Goal: Task Accomplishment & Management: Manage account settings

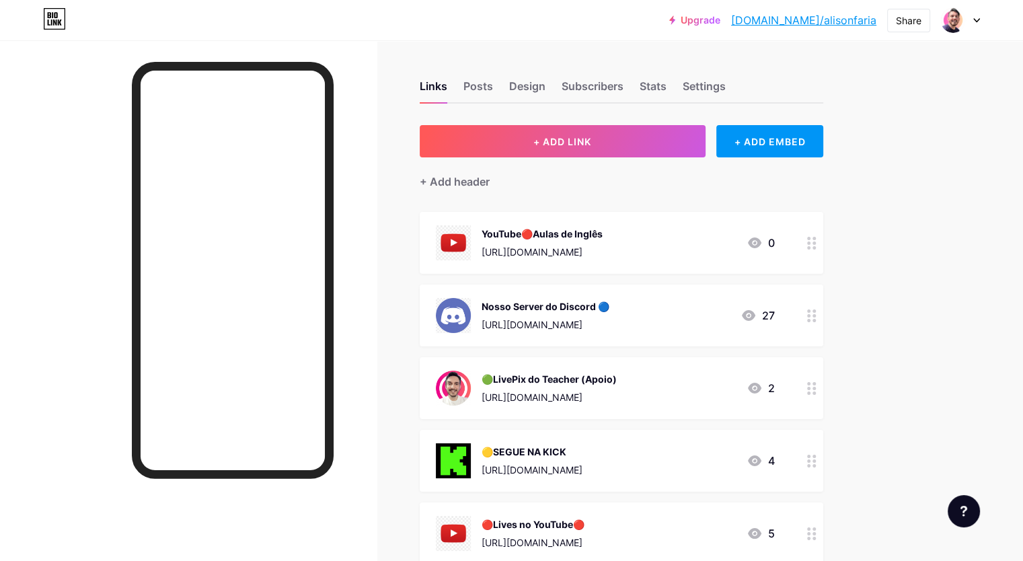
click at [603, 237] on div "YouTube🔴Aulas de Inglês" at bounding box center [542, 234] width 121 height 14
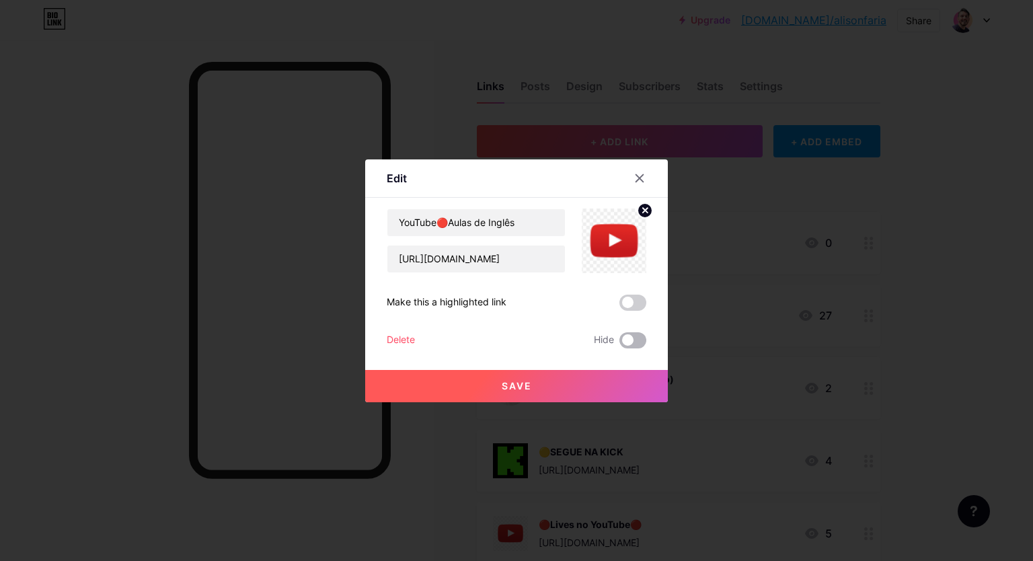
click at [634, 340] on span at bounding box center [632, 340] width 27 height 16
click at [619, 344] on input "checkbox" at bounding box center [619, 344] width 0 height 0
click at [549, 384] on button "Save" at bounding box center [516, 386] width 303 height 32
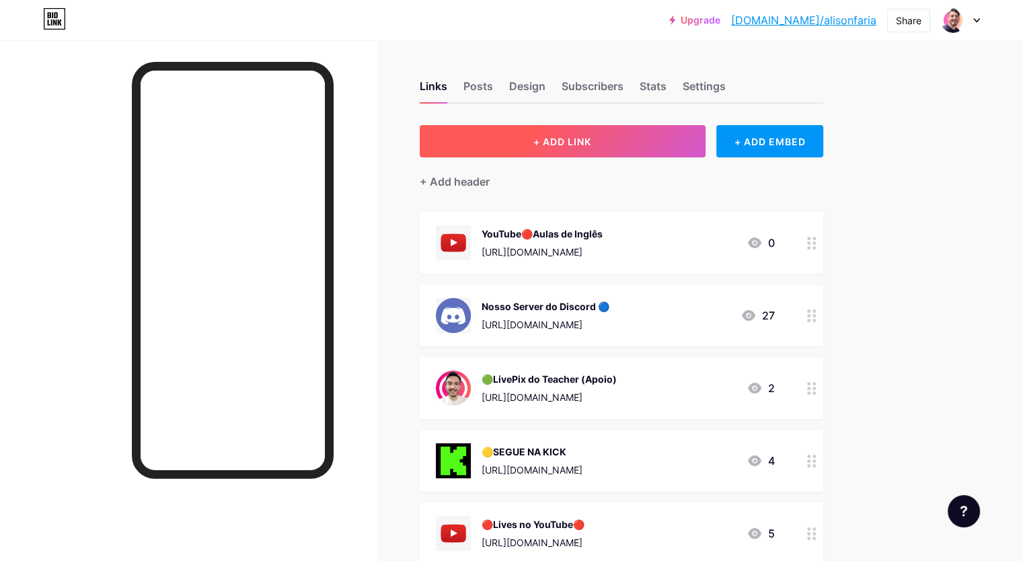
click at [591, 138] on span "+ ADD LINK" at bounding box center [562, 141] width 58 height 11
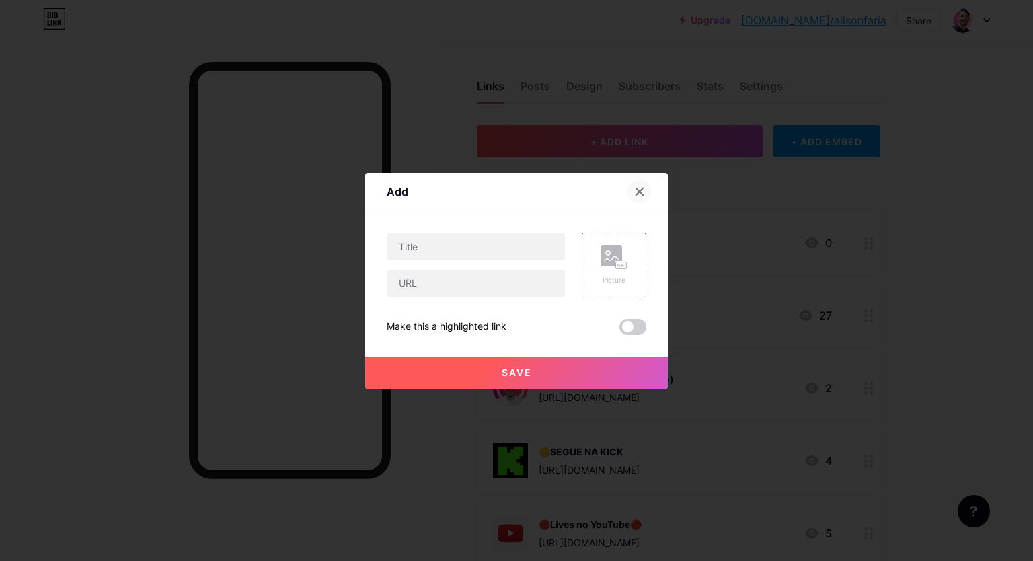
click at [644, 194] on icon at bounding box center [639, 191] width 11 height 11
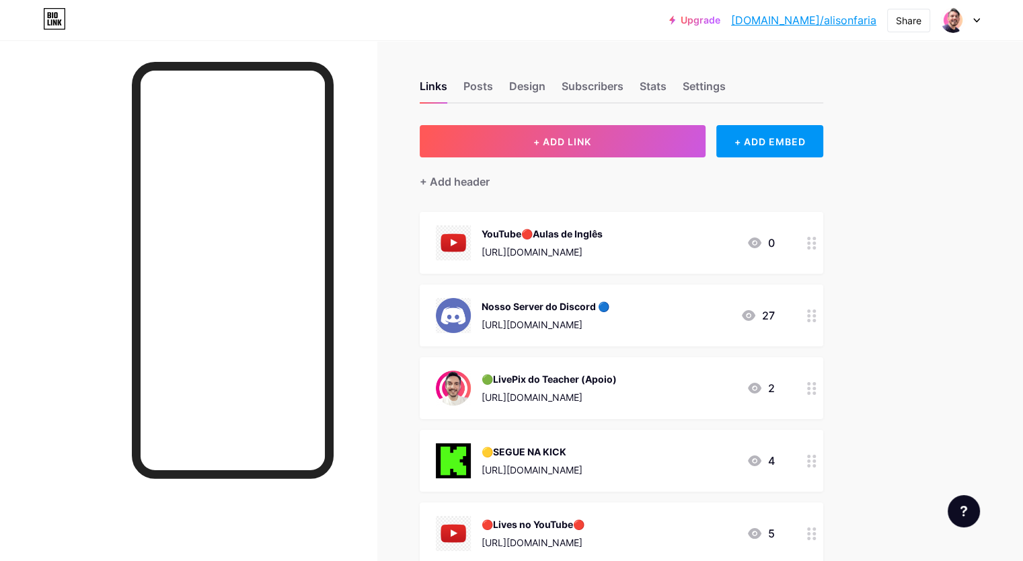
click at [603, 227] on div "YouTube🔴Aulas de Inglês" at bounding box center [542, 234] width 121 height 14
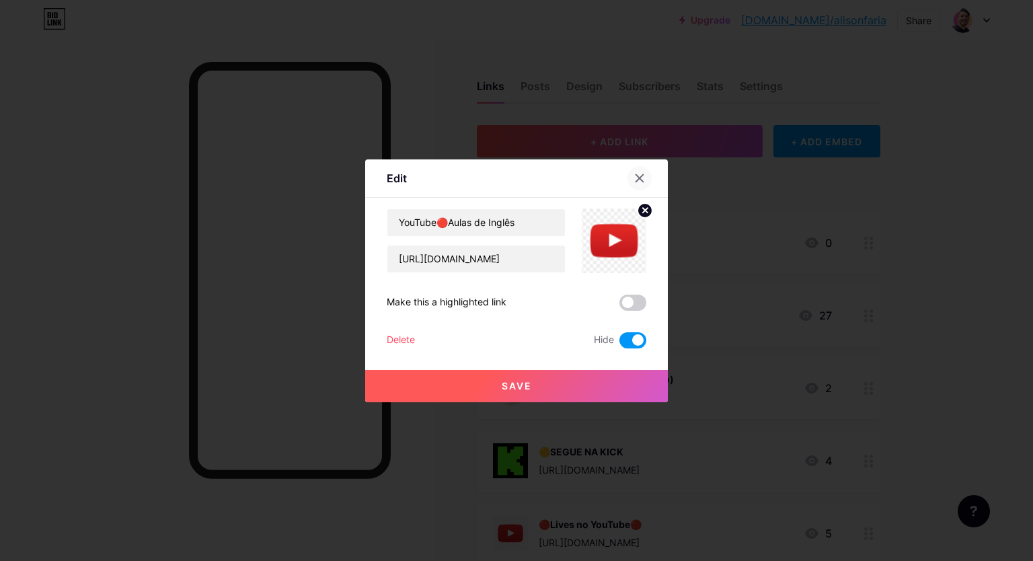
click at [644, 179] on icon at bounding box center [639, 178] width 11 height 11
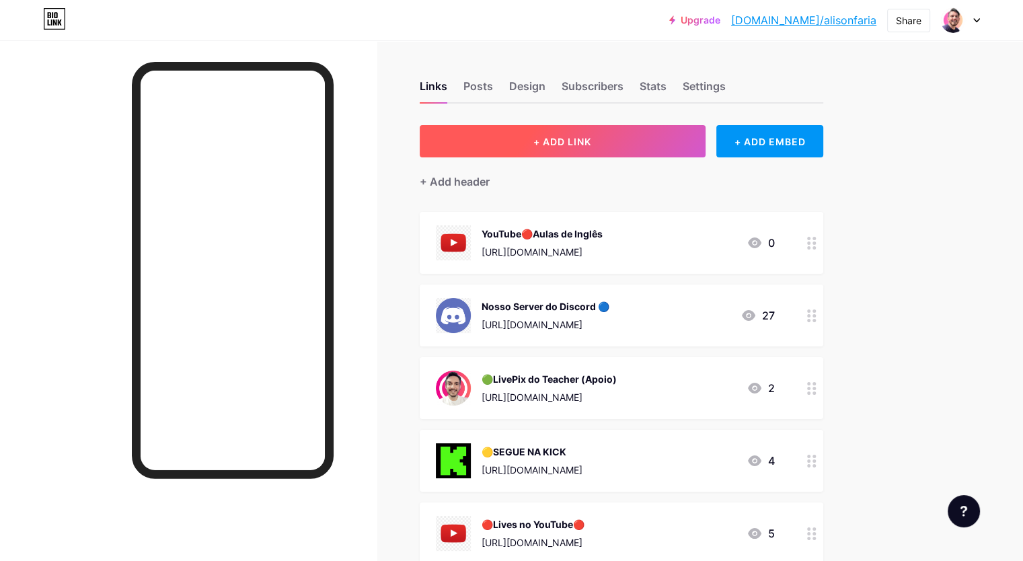
click at [591, 136] on span "+ ADD LINK" at bounding box center [562, 141] width 58 height 11
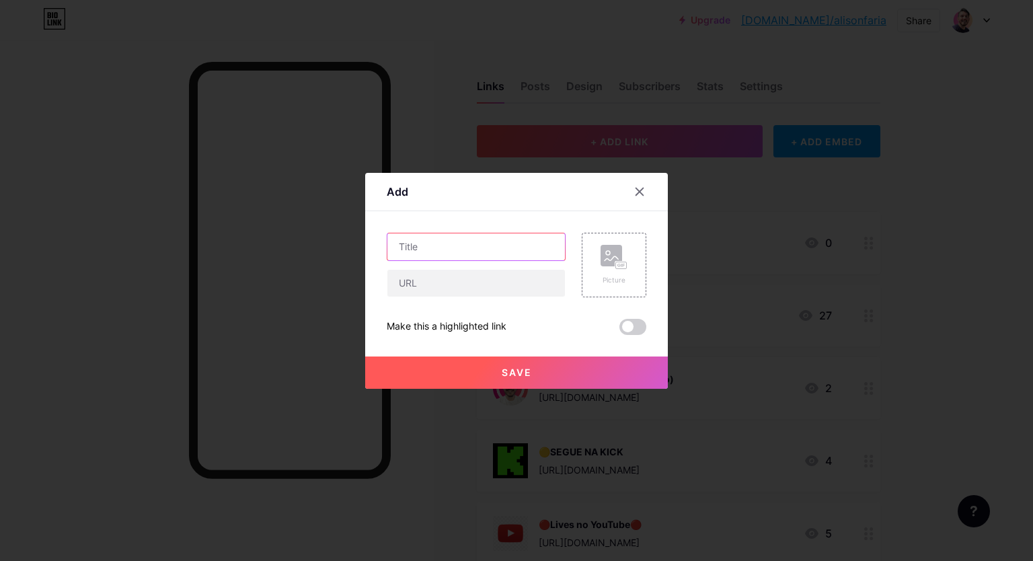
click at [473, 248] on input "text" at bounding box center [476, 246] width 178 height 27
type input "P"
type input "A"
type input "Podcast🔴Ative a Notificação!"
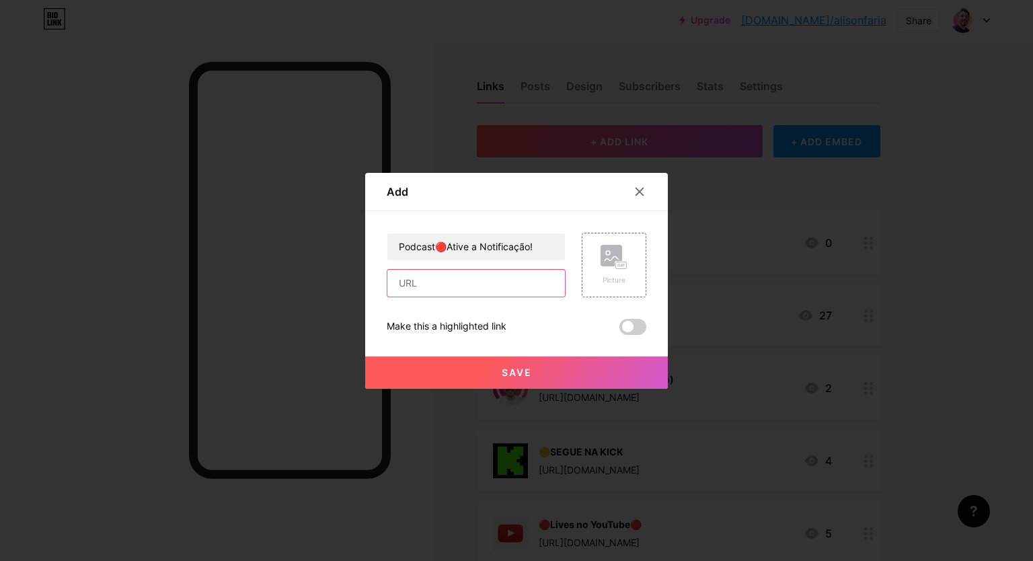
click at [484, 286] on input "text" at bounding box center [476, 283] width 178 height 27
paste input "[URL][DOMAIN_NAME][PERSON_NAME]"
type input "[URL][DOMAIN_NAME][PERSON_NAME]"
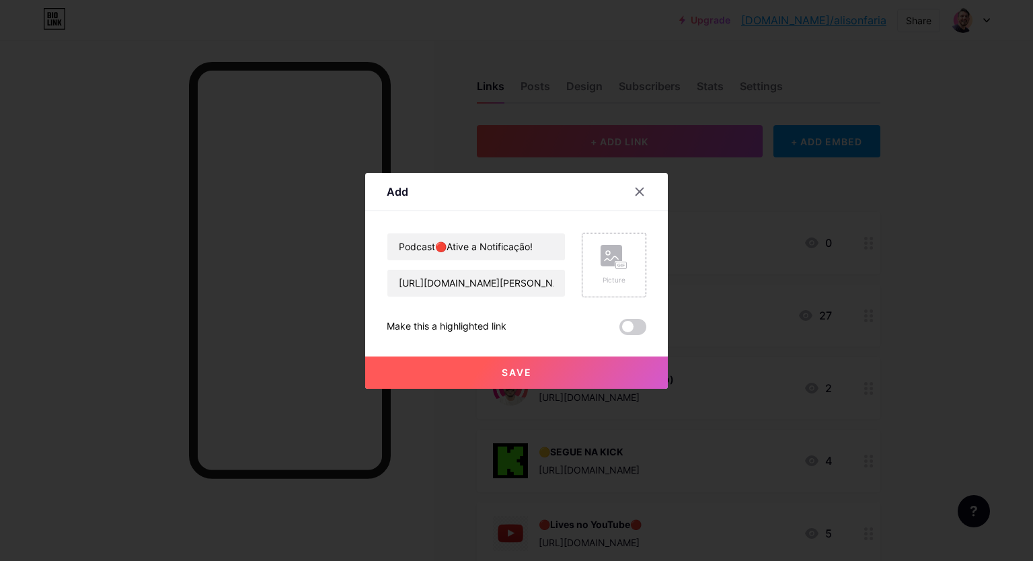
click at [619, 270] on div "Picture" at bounding box center [614, 265] width 27 height 40
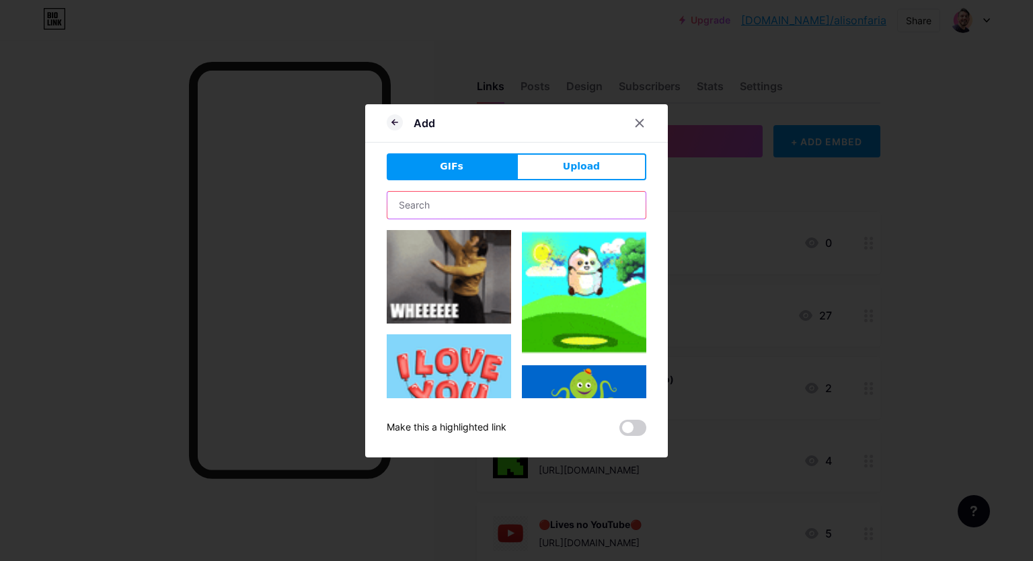
click at [441, 202] on input "text" at bounding box center [516, 205] width 258 height 27
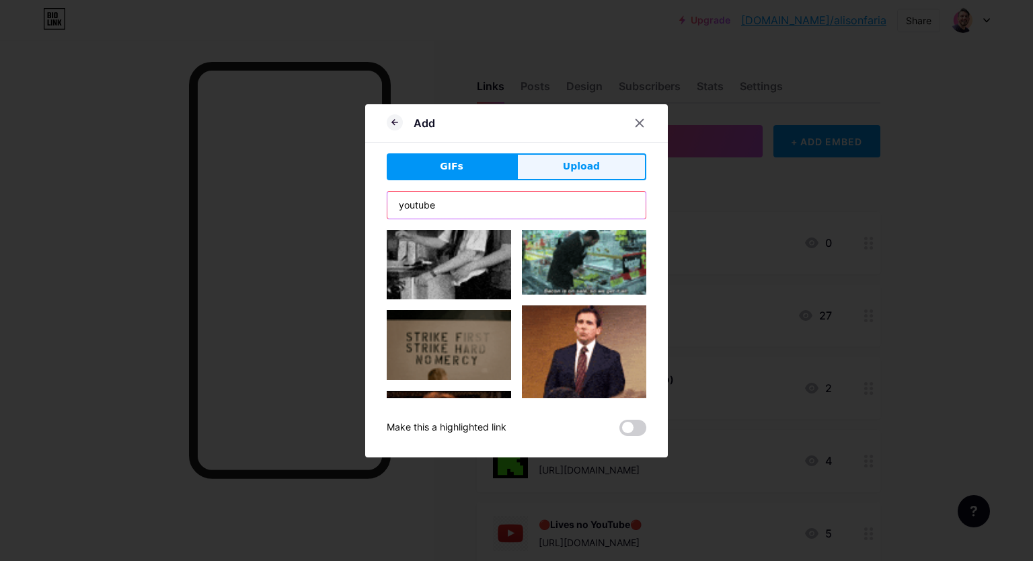
type input "youtube"
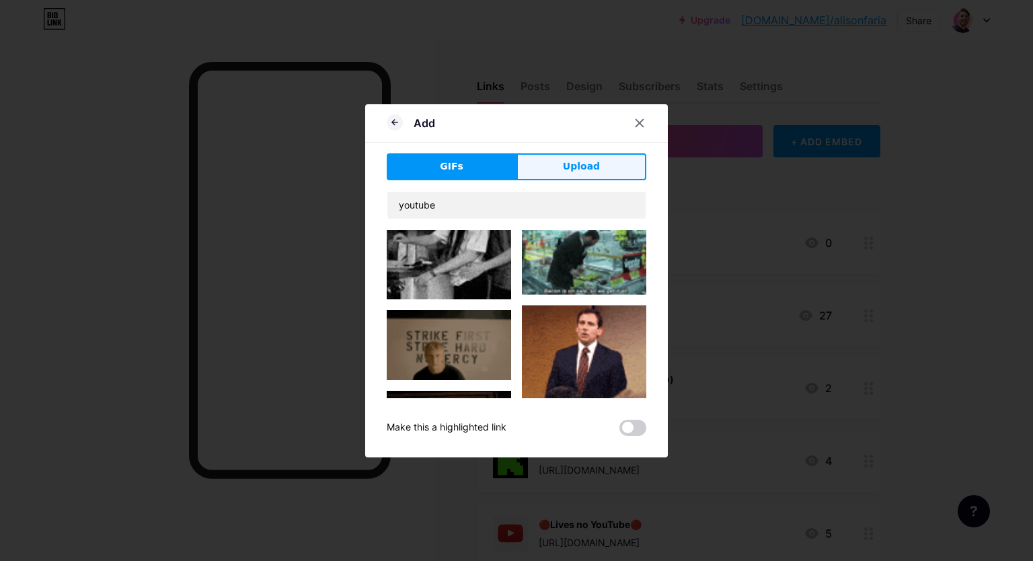
click at [568, 169] on span "Upload" at bounding box center [581, 166] width 37 height 14
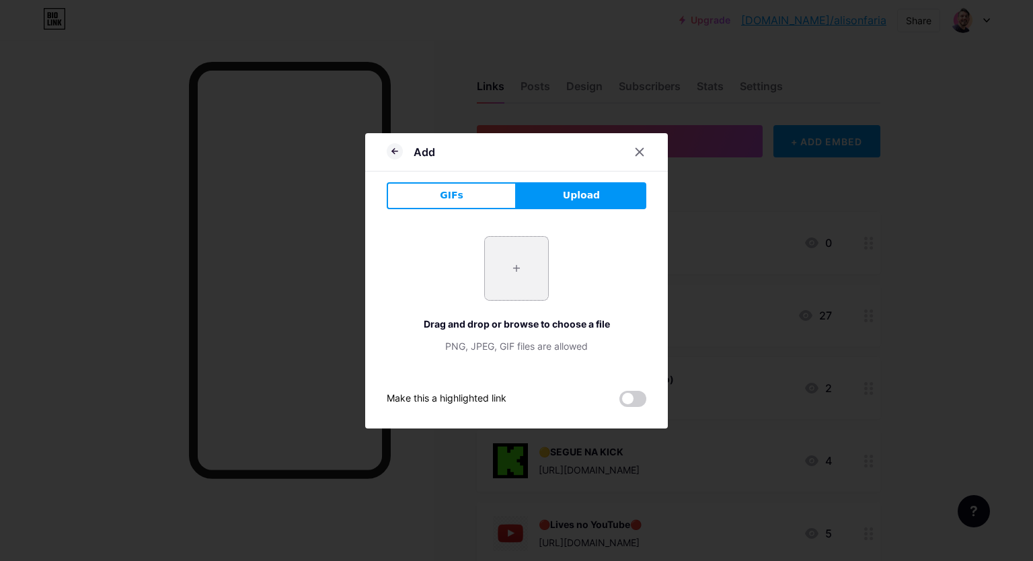
click at [506, 275] on input "file" at bounding box center [516, 268] width 63 height 63
type input "C:\fakepath\youtube.png"
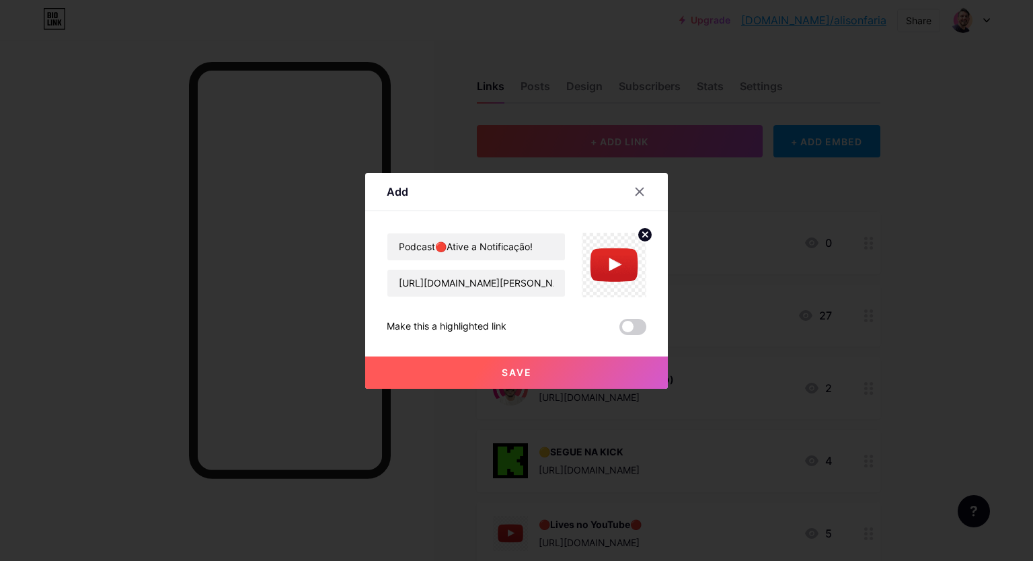
click at [562, 370] on button "Save" at bounding box center [516, 372] width 303 height 32
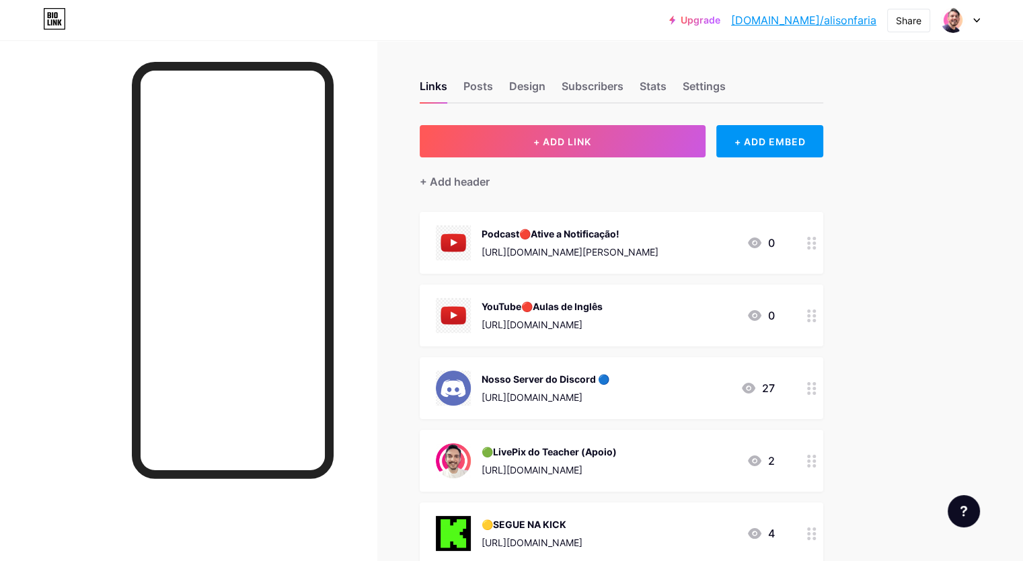
click at [607, 231] on div "Podcast🔴Ative a Notificação!" at bounding box center [570, 234] width 177 height 14
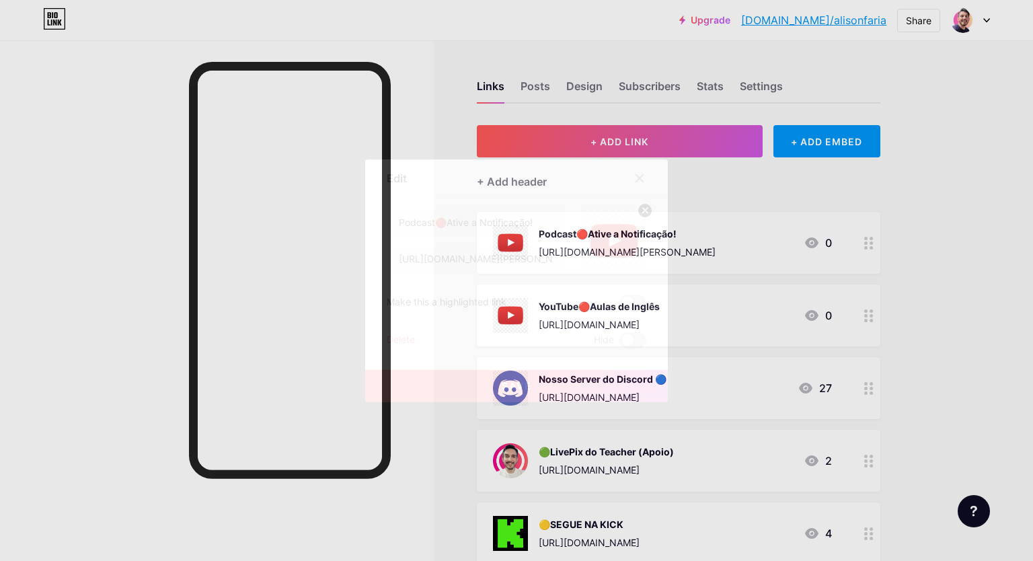
click at [925, 214] on div at bounding box center [516, 280] width 1033 height 561
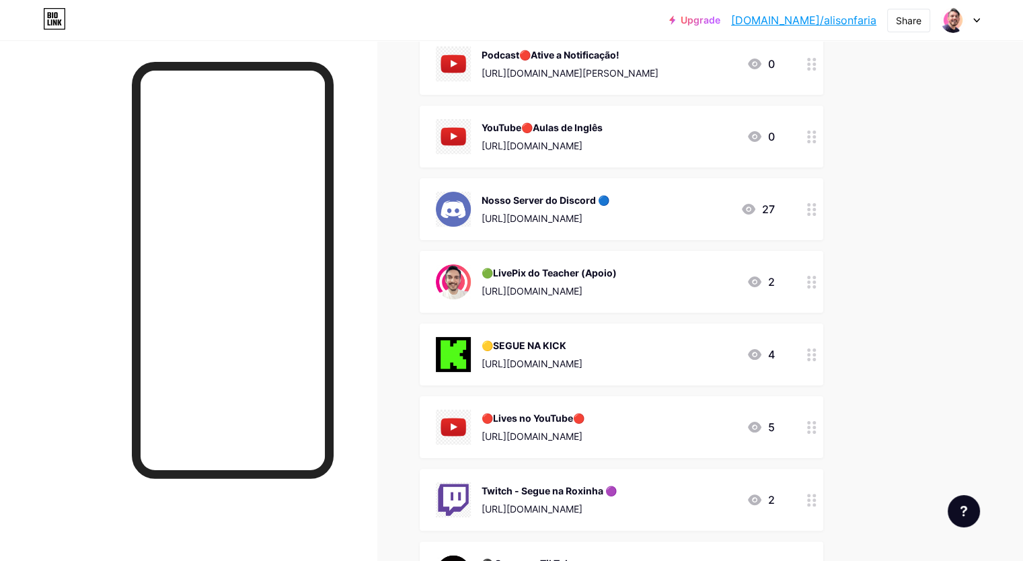
scroll to position [269, 0]
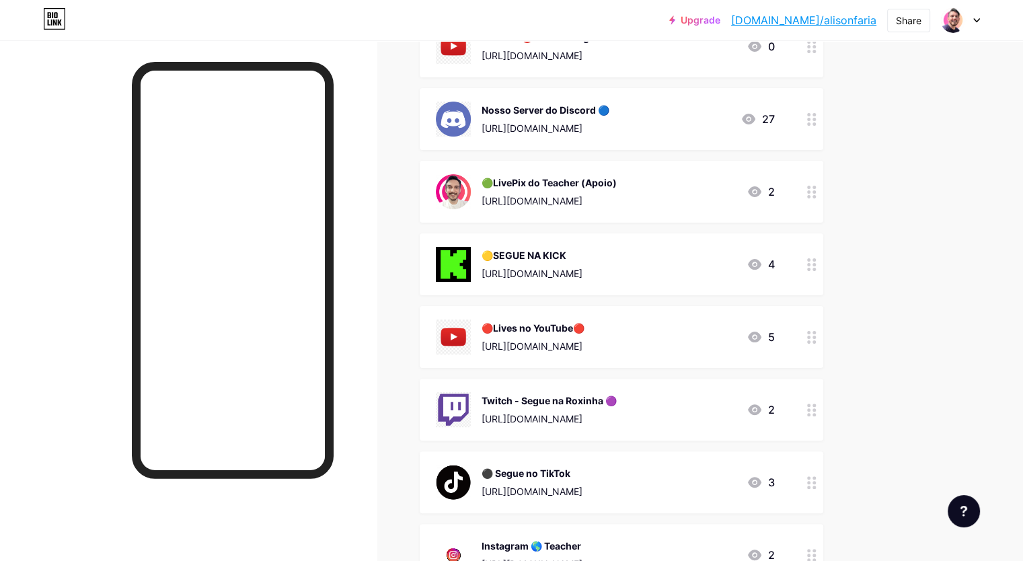
click at [582, 254] on div "🟡SEGUE NA KICK" at bounding box center [532, 255] width 101 height 14
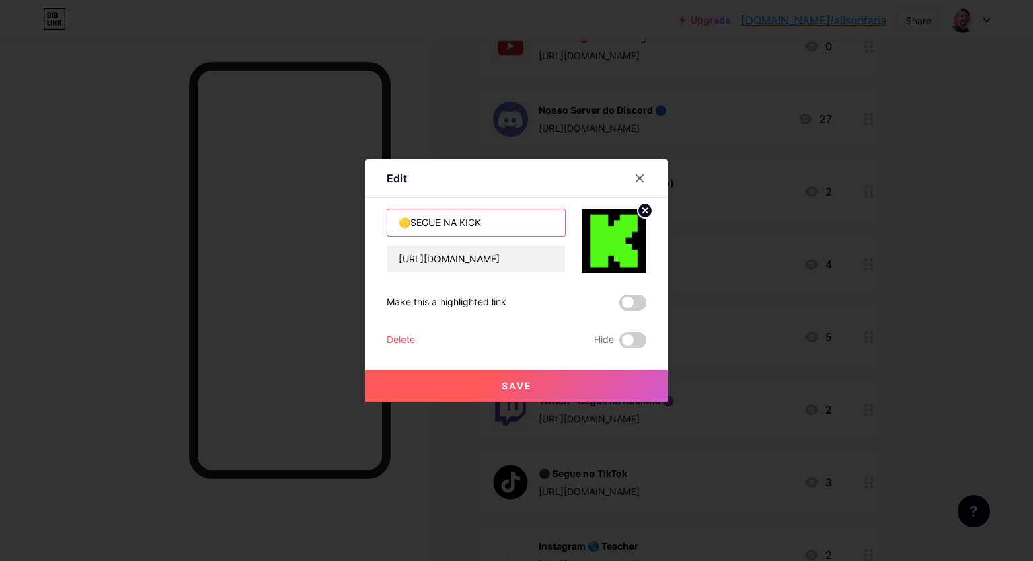
click at [413, 219] on input "🟡SEGUE NA KICK" at bounding box center [476, 222] width 178 height 27
type input "LIVE🟡SEGUE NA KICK"
click at [527, 378] on button "Save" at bounding box center [516, 386] width 303 height 32
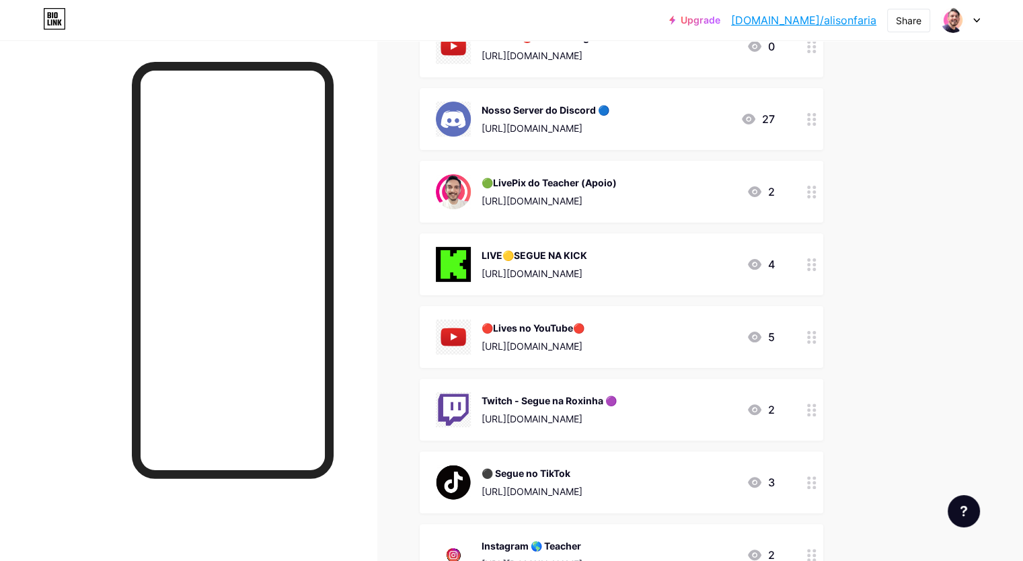
click at [587, 255] on div "LIVE🟡SEGUE NA KICK" at bounding box center [535, 255] width 106 height 14
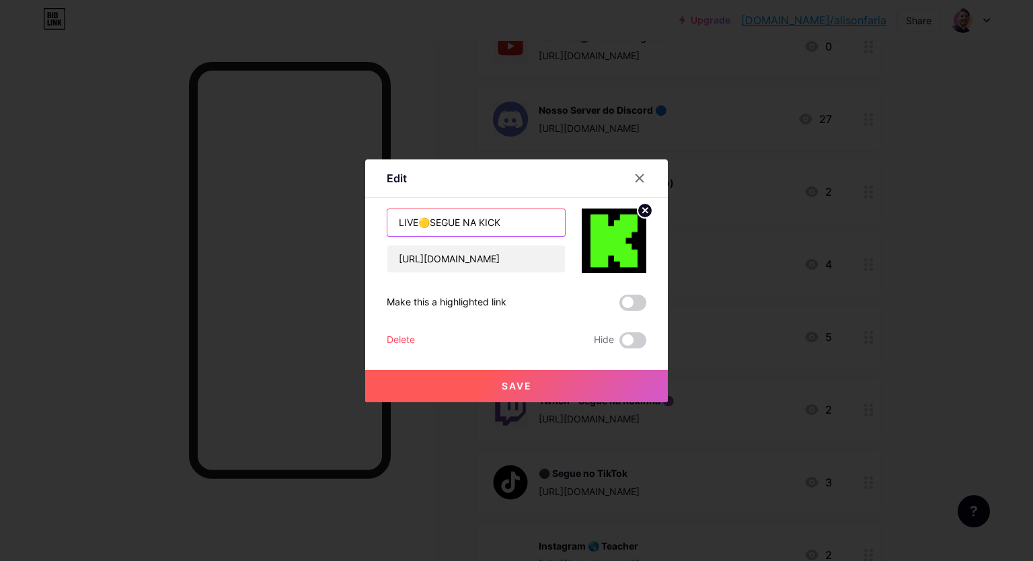
click at [418, 219] on input "LIVE🟡SEGUE NA KICK" at bounding box center [476, 222] width 178 height 27
type input "🟡SEGUE NA KICK"
click at [504, 383] on span "Save" at bounding box center [517, 385] width 30 height 11
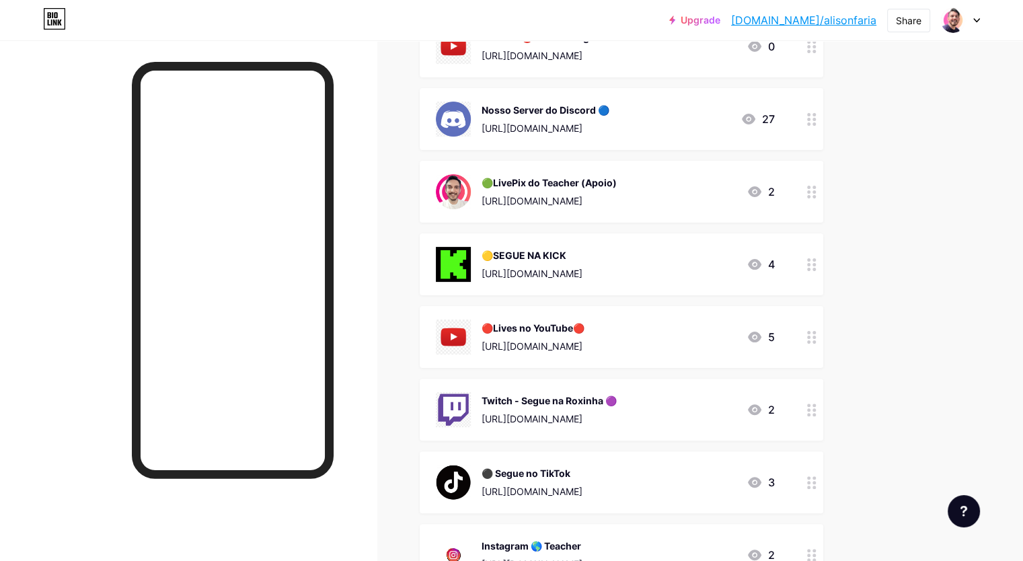
click at [880, 283] on div "Links Posts Design Subscribers Stats Settings + ADD LINK + ADD EMBED + Add head…" at bounding box center [440, 353] width 880 height 1165
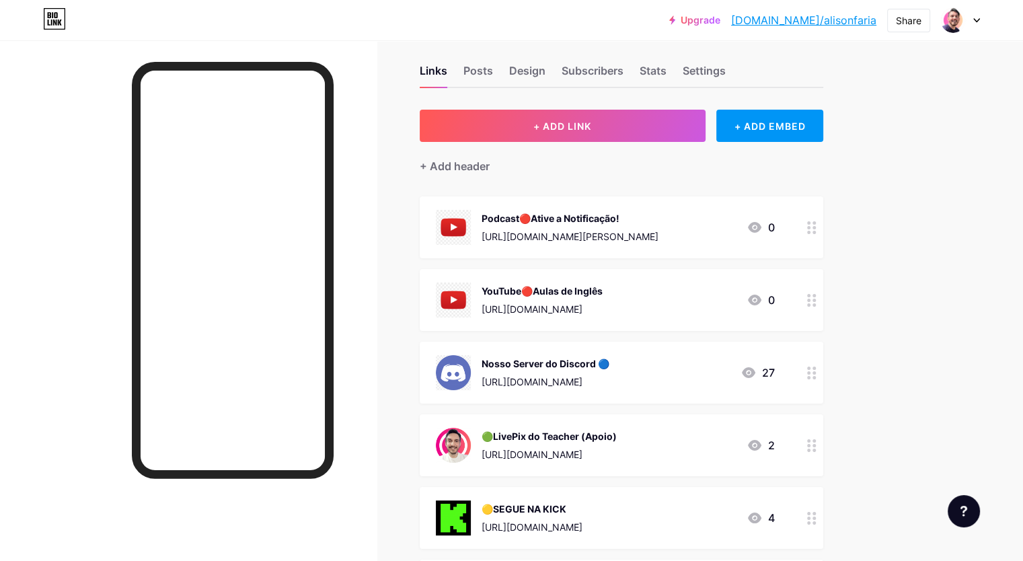
scroll to position [0, 0]
